Goal: Information Seeking & Learning: Learn about a topic

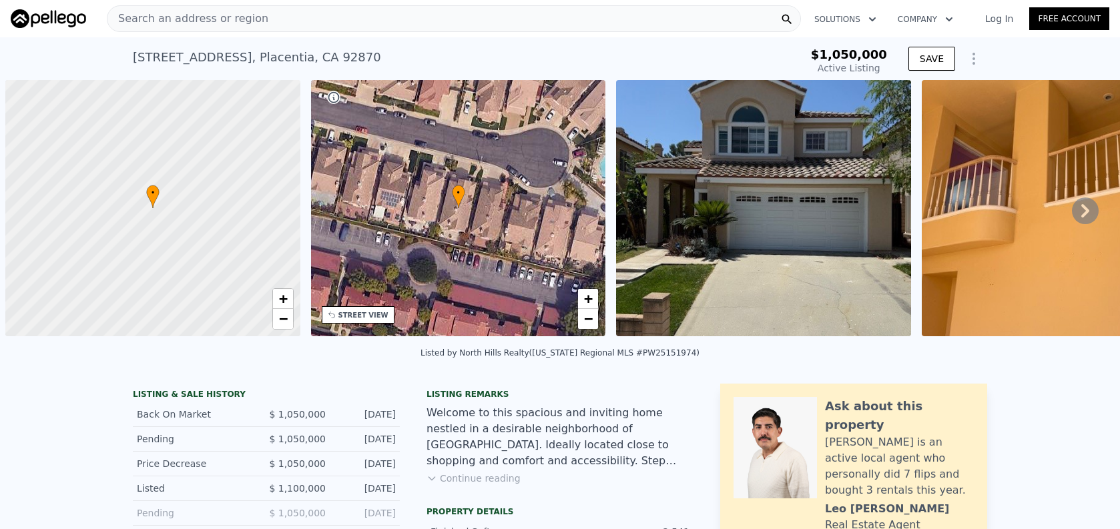
scroll to position [0, 5]
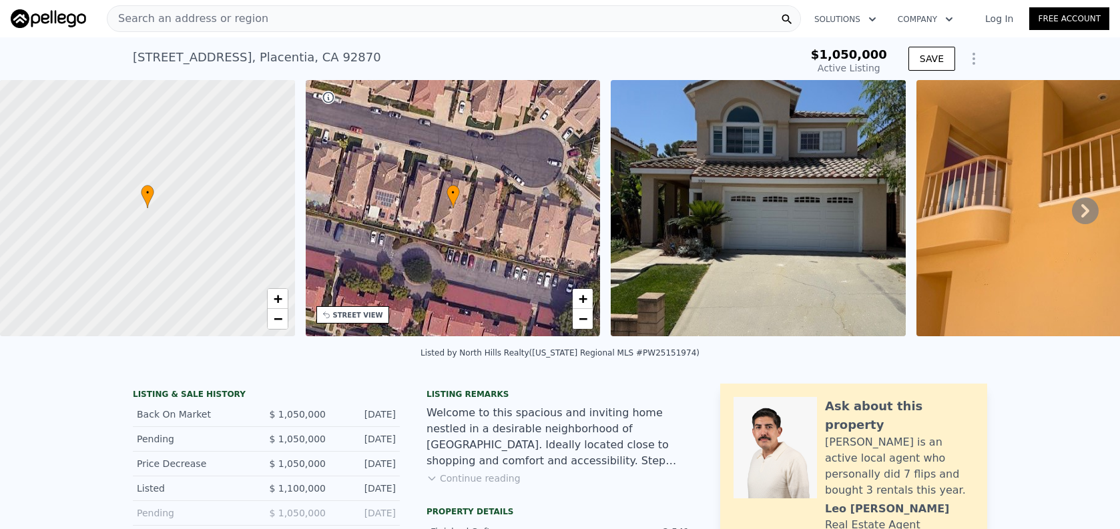
click at [362, 26] on div "Search an address or region" at bounding box center [454, 18] width 694 height 27
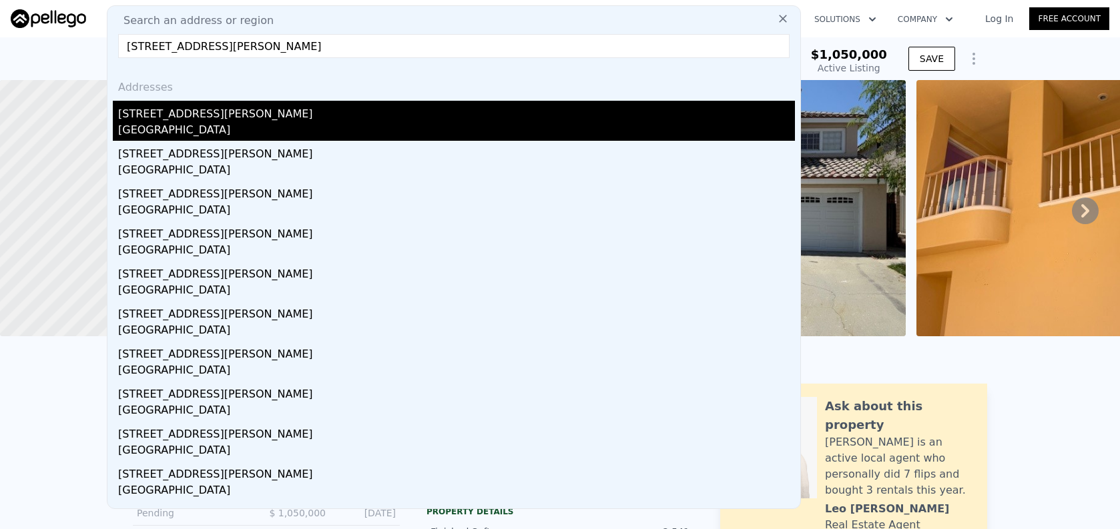
type input "[STREET_ADDRESS][PERSON_NAME]"
click at [405, 133] on div "[GEOGRAPHIC_DATA]" at bounding box center [456, 131] width 677 height 19
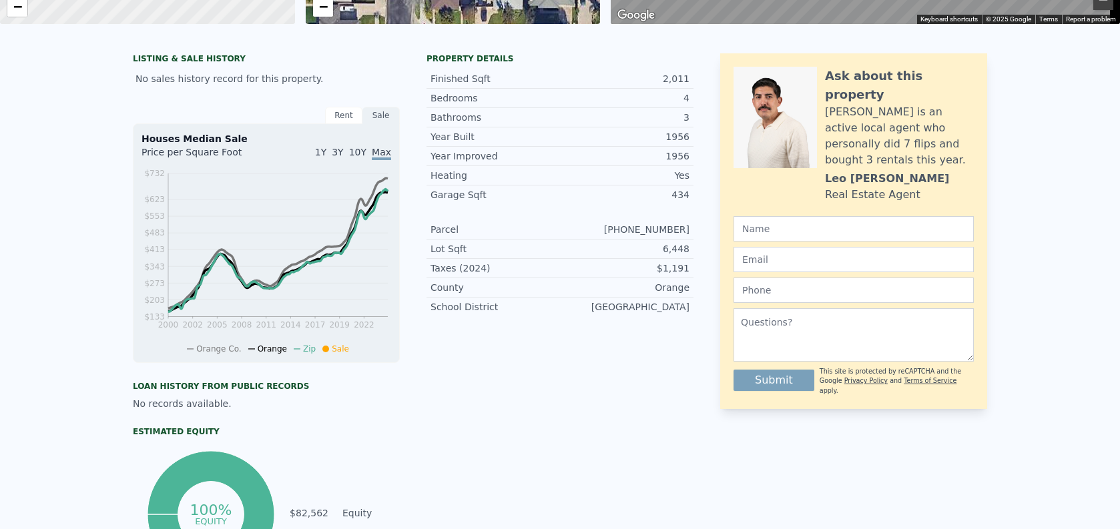
scroll to position [6, 0]
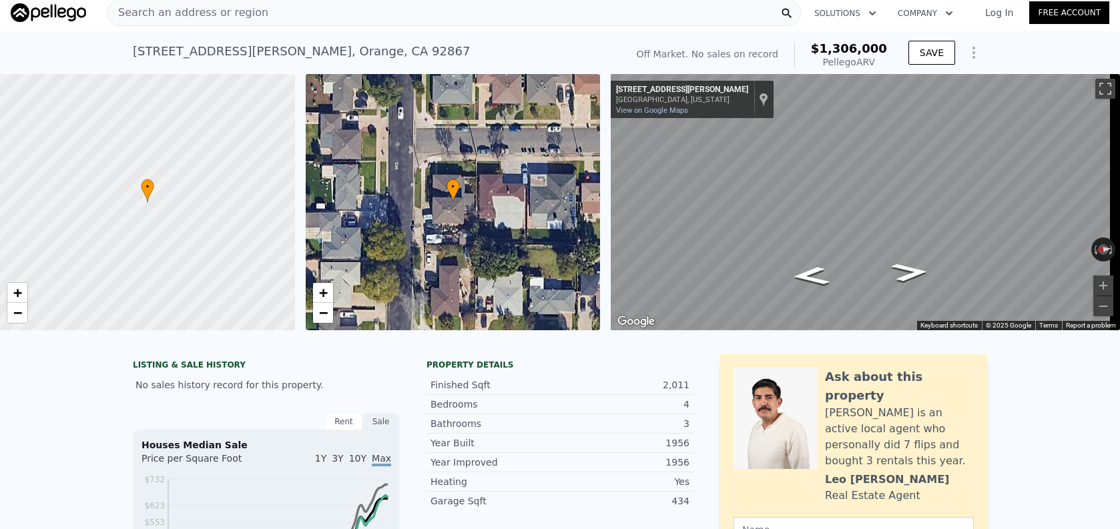
click at [335, 11] on div "Search an address or region" at bounding box center [454, 12] width 694 height 27
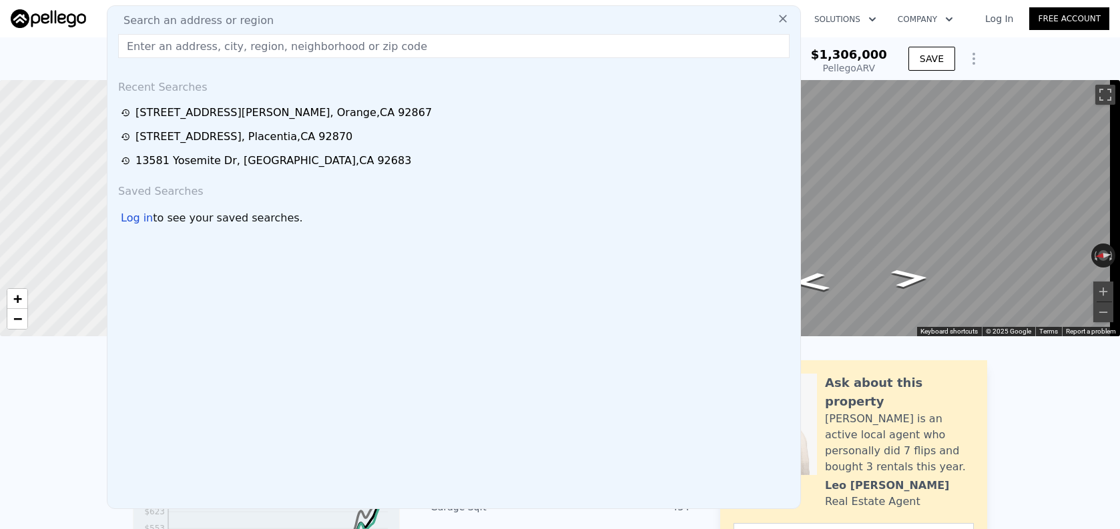
click at [340, 30] on div "Search an address or region Recent Searches [STREET_ADDRESS][PERSON_NAME] [STRE…" at bounding box center [454, 257] width 694 height 504
click at [340, 52] on input "text" at bounding box center [453, 46] width 671 height 24
paste input "[STREET_ADDRESS]"
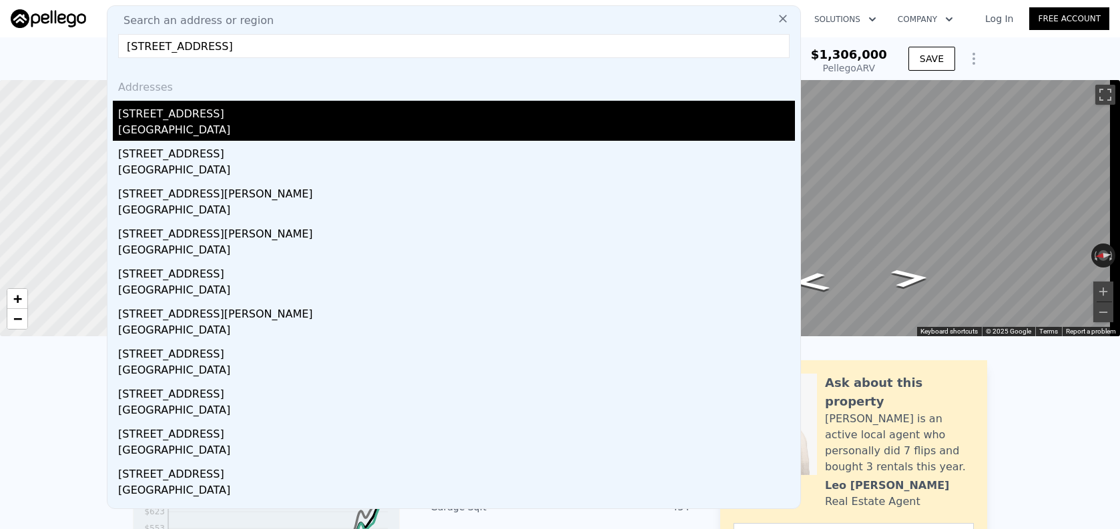
type input "[STREET_ADDRESS]"
click at [342, 131] on div "[GEOGRAPHIC_DATA]" at bounding box center [456, 131] width 677 height 19
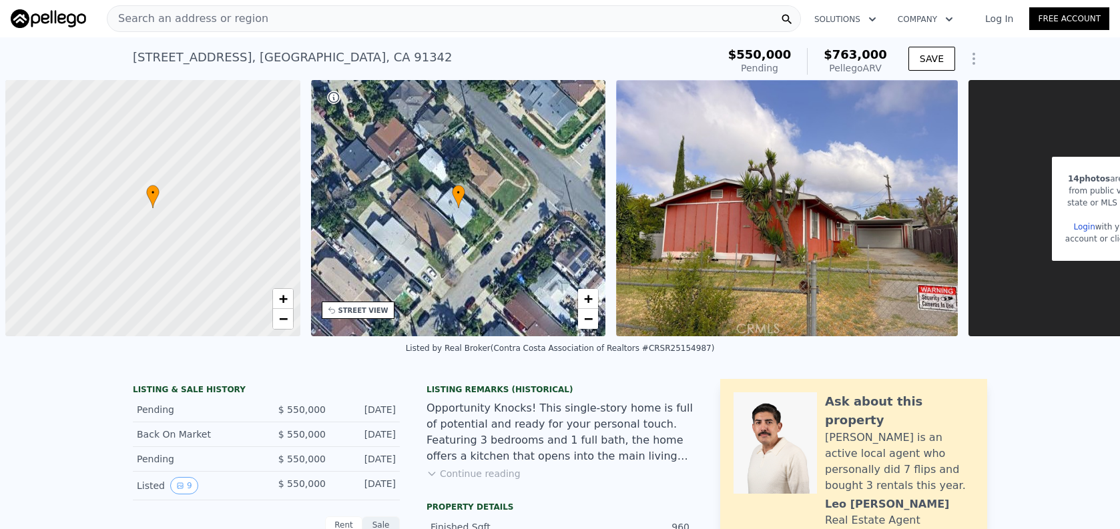
click at [414, 29] on div "Search an address or region" at bounding box center [454, 18] width 694 height 27
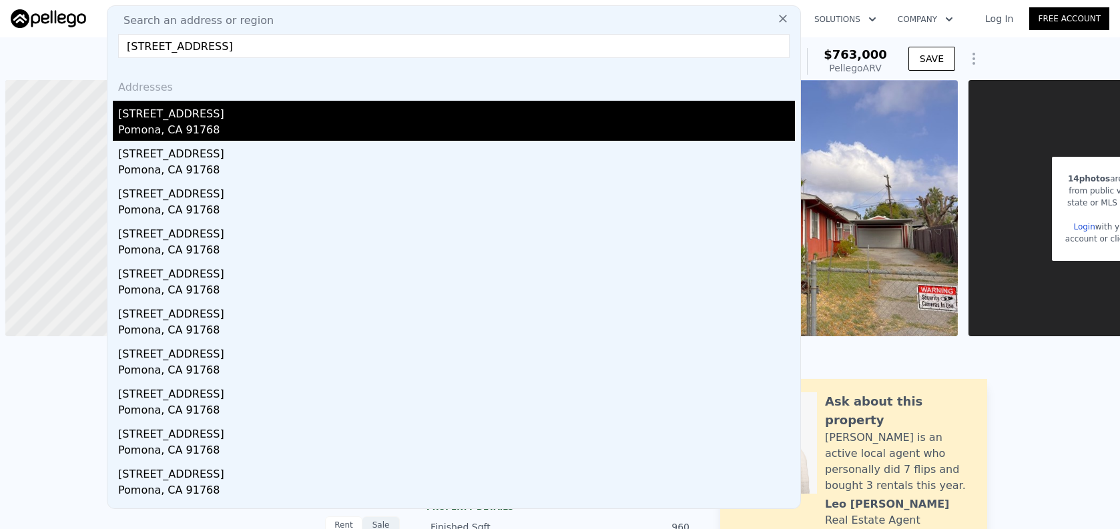
type input "[STREET_ADDRESS]"
click at [405, 132] on div "Pomona, CA 91768" at bounding box center [456, 131] width 677 height 19
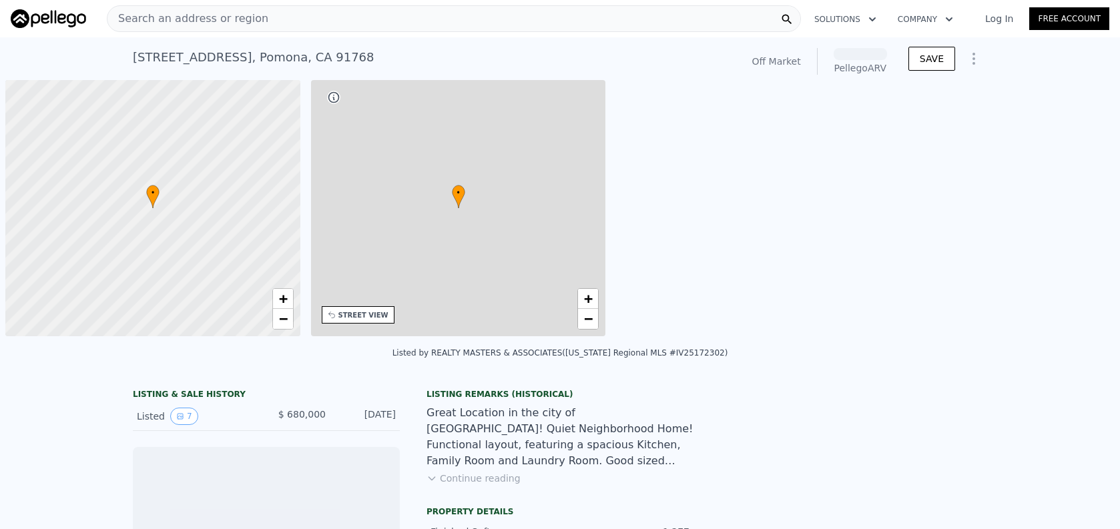
scroll to position [0, 5]
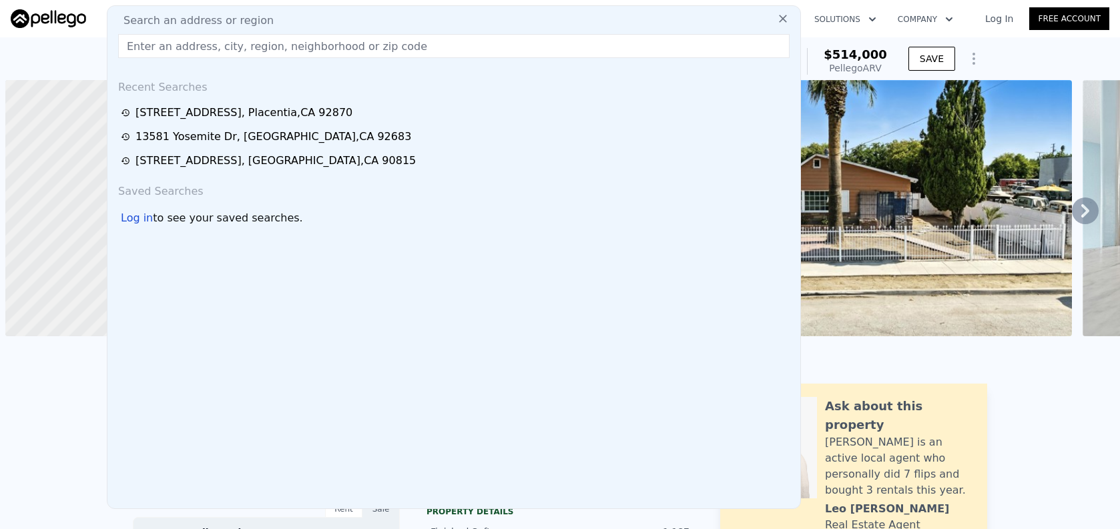
scroll to position [0, 5]
